Goal: Check status

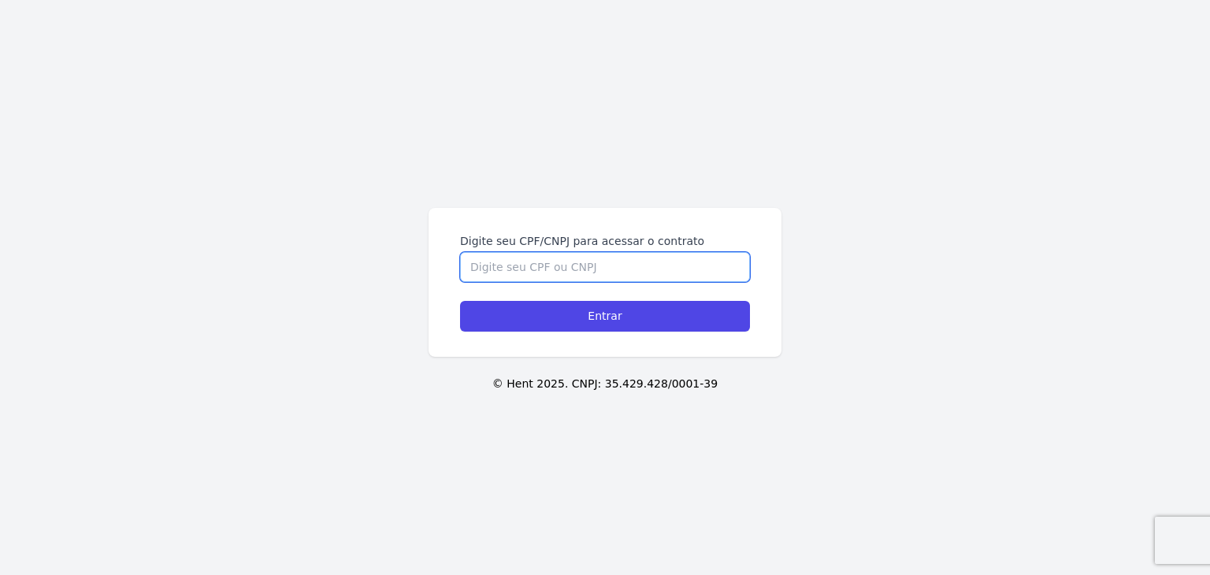
click at [633, 261] on input "Digite seu CPF/CNPJ para acessar o contrato" at bounding box center [605, 267] width 290 height 30
paste input "446.909.448-06"
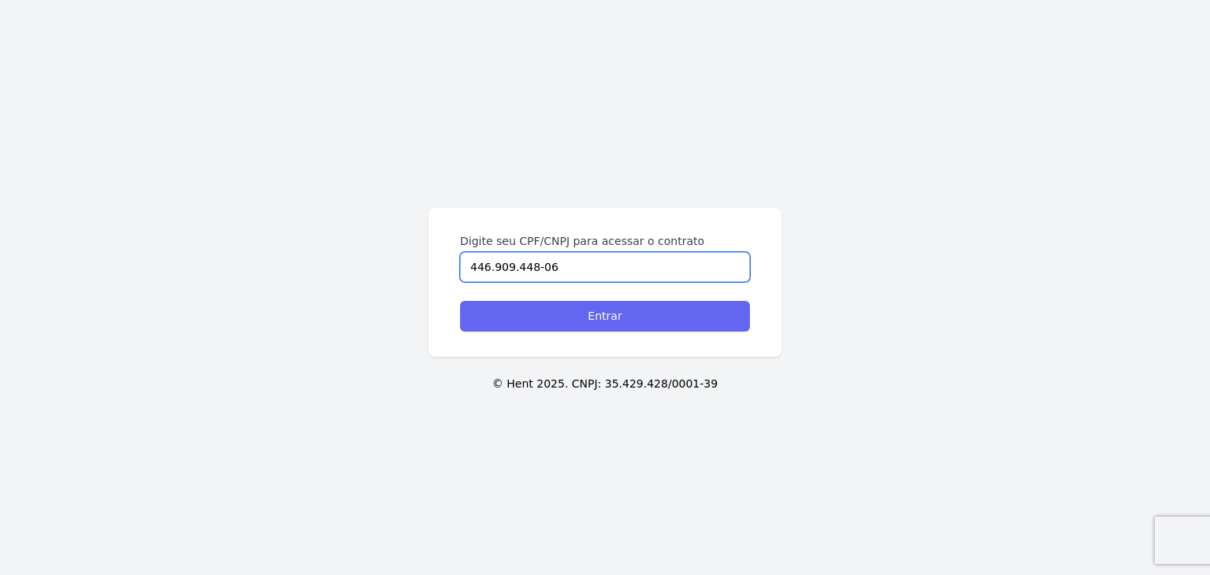
type input "446.909.448-06"
click at [631, 312] on input "Entrar" at bounding box center [605, 316] width 290 height 31
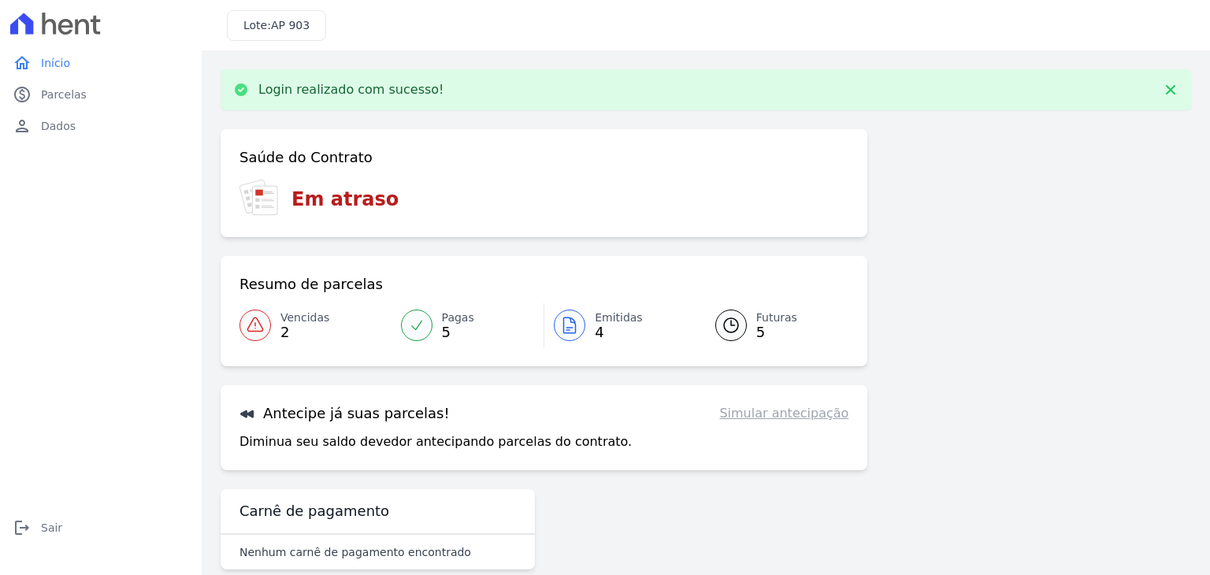
click at [577, 325] on div at bounding box center [570, 326] width 32 height 32
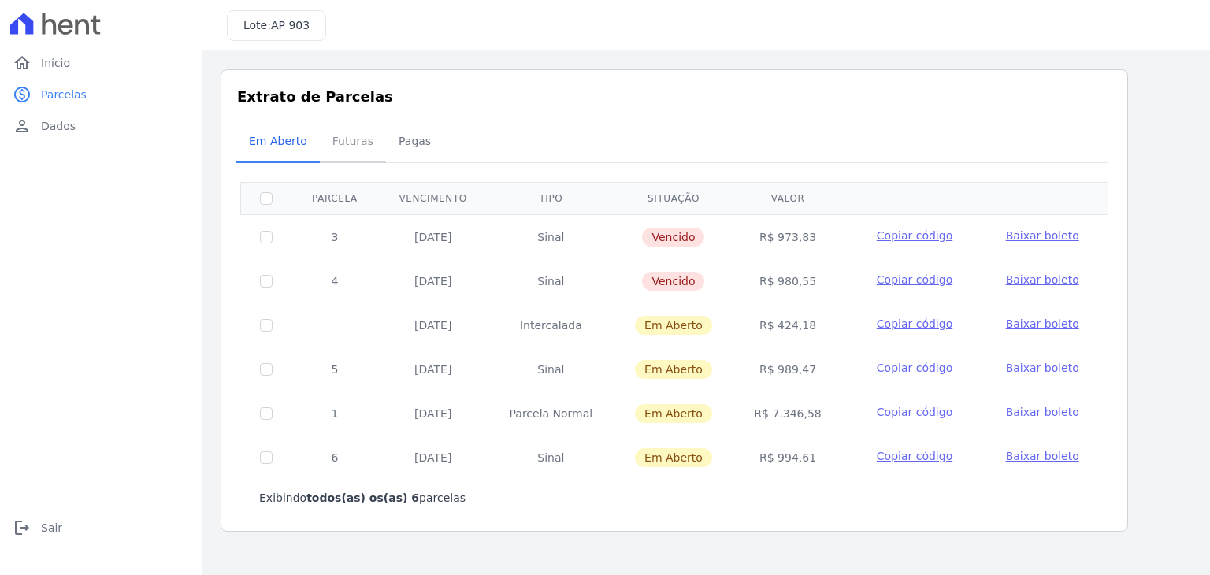
click at [336, 138] on span "Futuras" at bounding box center [353, 141] width 60 height 32
